Goal: Transaction & Acquisition: Purchase product/service

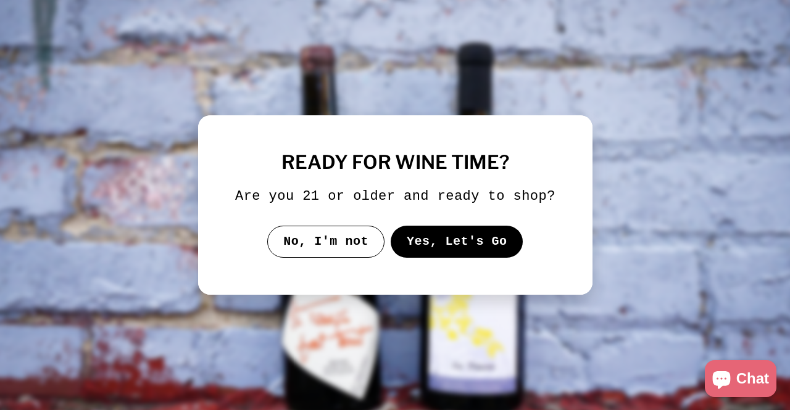
click at [430, 238] on button "Yes, Let's Go" at bounding box center [456, 242] width 133 height 32
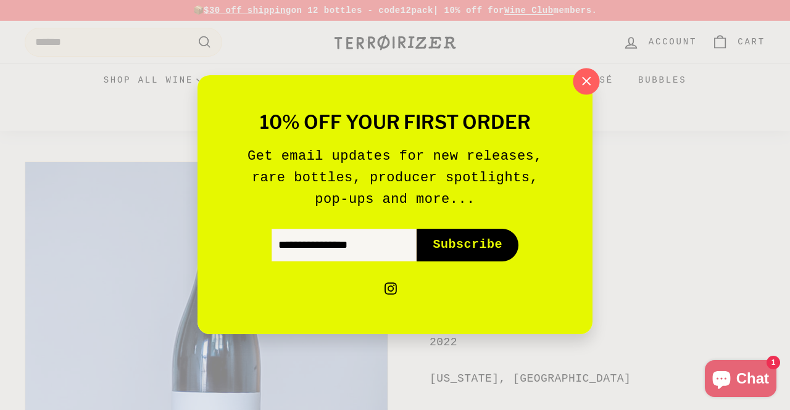
click at [592, 78] on icon "button" at bounding box center [586, 81] width 19 height 19
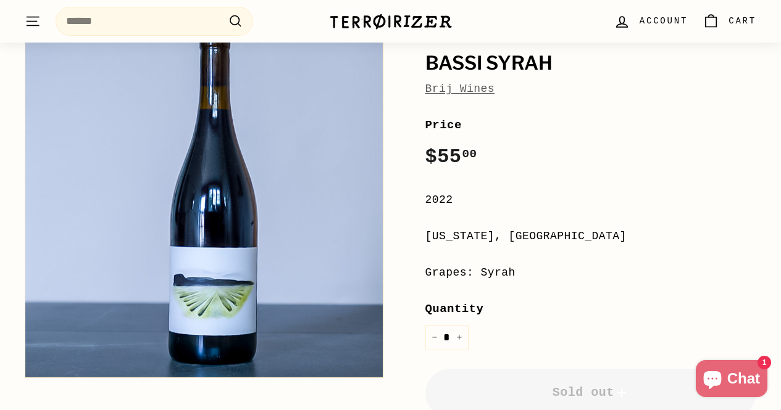
scroll to position [149, 0]
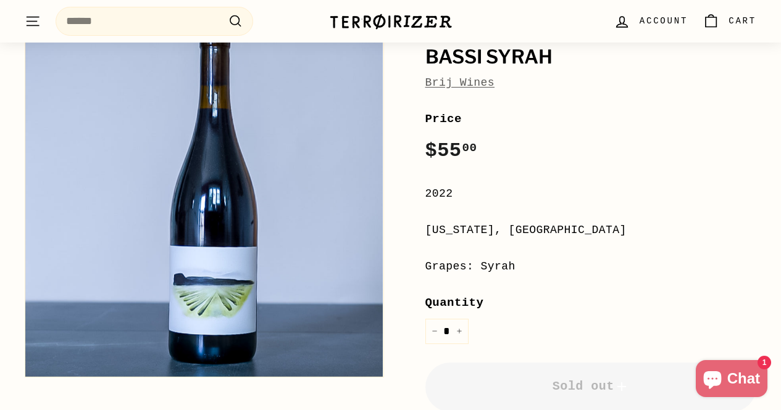
click at [460, 86] on link "Brij Wines" at bounding box center [460, 83] width 70 height 12
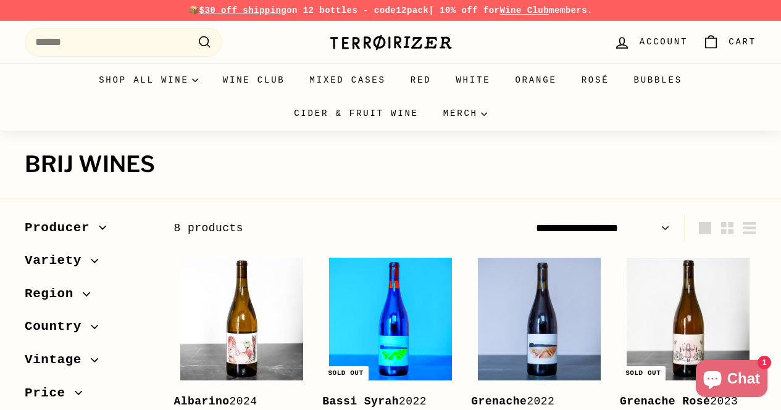
click at [422, 329] on img at bounding box center [390, 319] width 123 height 123
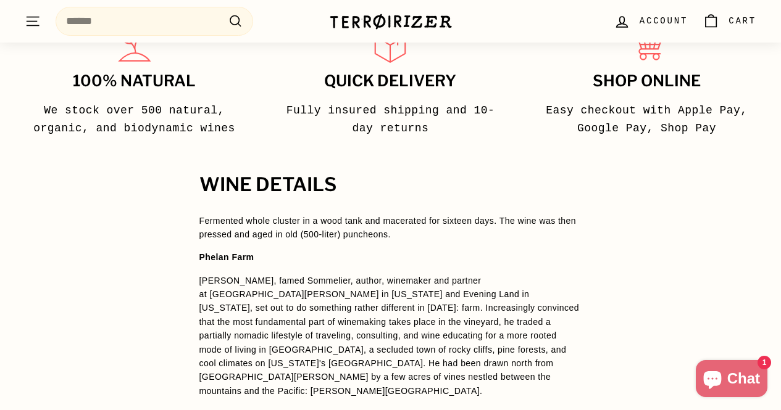
scroll to position [776, 0]
